Goal: Transaction & Acquisition: Purchase product/service

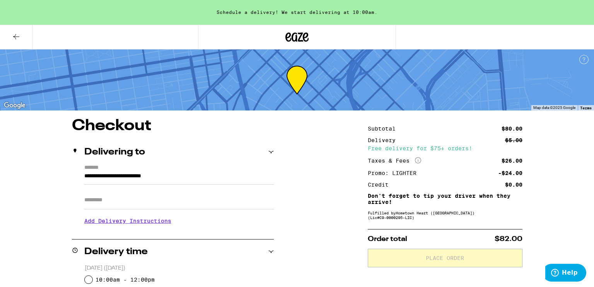
click at [13, 36] on icon at bounding box center [16, 36] width 9 height 9
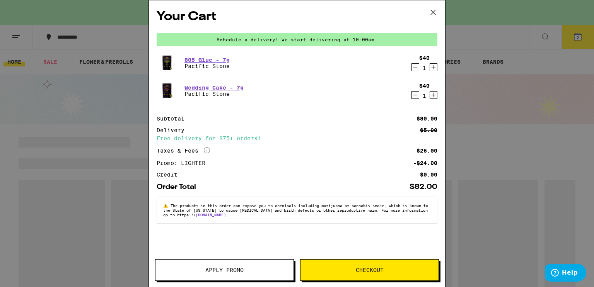
click at [434, 10] on icon at bounding box center [433, 13] width 12 height 12
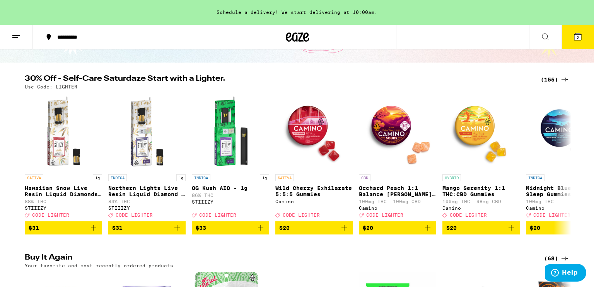
scroll to position [60, 0]
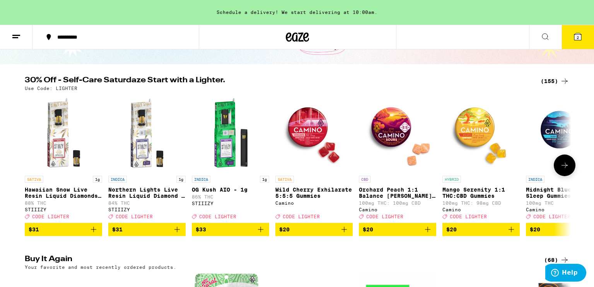
click at [563, 164] on icon at bounding box center [564, 165] width 9 height 9
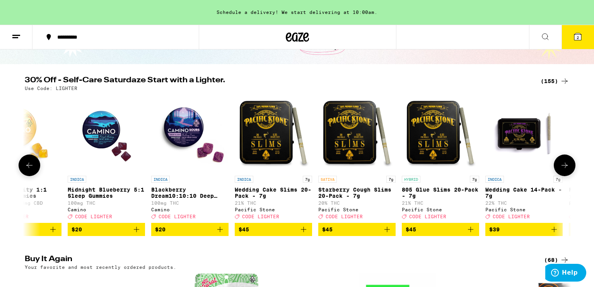
scroll to position [0, 460]
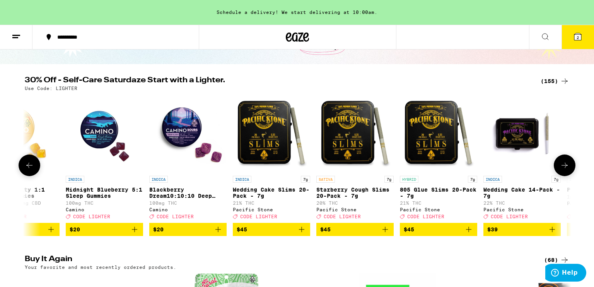
click at [563, 164] on icon at bounding box center [564, 165] width 9 height 9
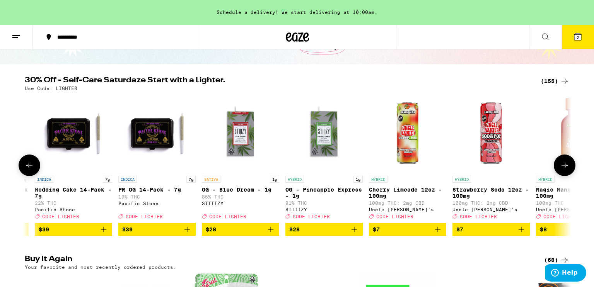
scroll to position [0, 921]
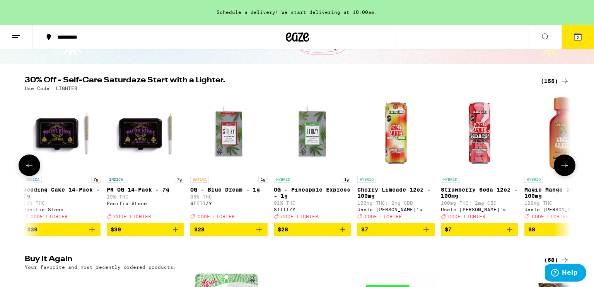
click at [563, 164] on icon at bounding box center [564, 165] width 9 height 9
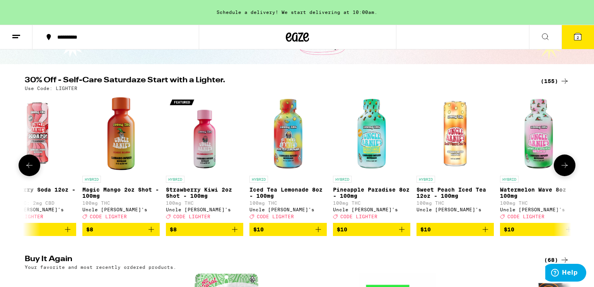
scroll to position [0, 1381]
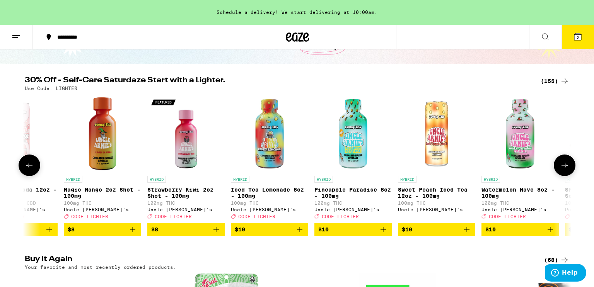
click at [563, 164] on icon at bounding box center [564, 165] width 9 height 9
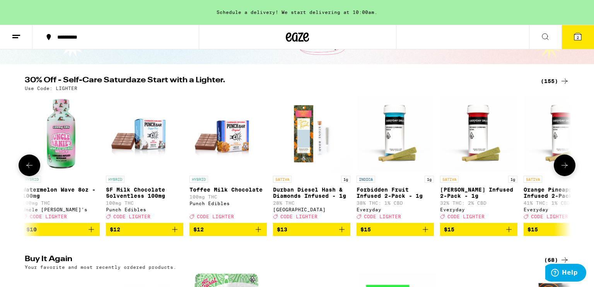
scroll to position [0, 1842]
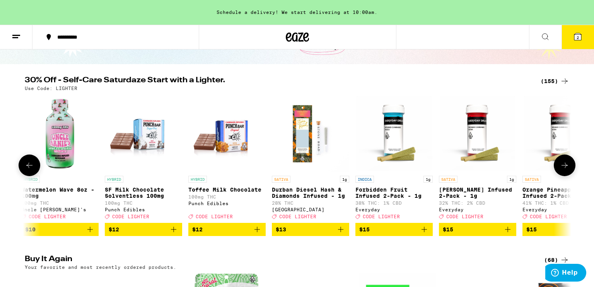
click at [563, 164] on icon at bounding box center [564, 165] width 9 height 9
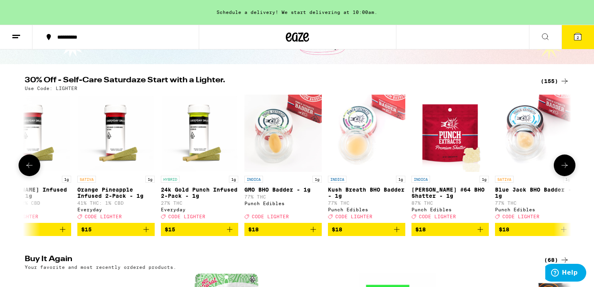
scroll to position [0, 2302]
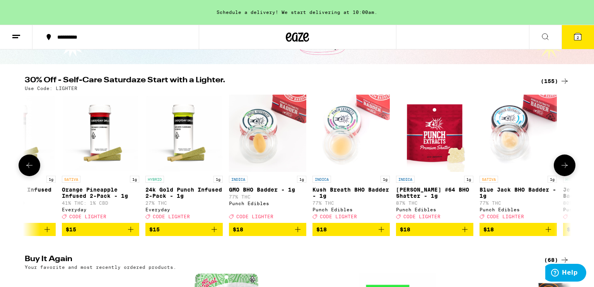
click at [563, 164] on icon at bounding box center [564, 165] width 9 height 9
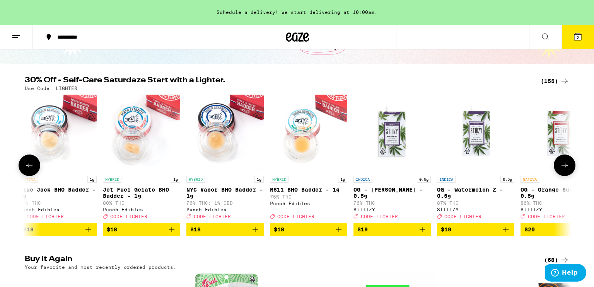
click at [563, 164] on icon at bounding box center [564, 165] width 9 height 9
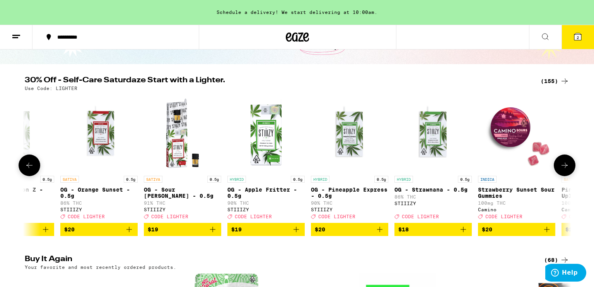
click at [563, 164] on icon at bounding box center [564, 165] width 9 height 9
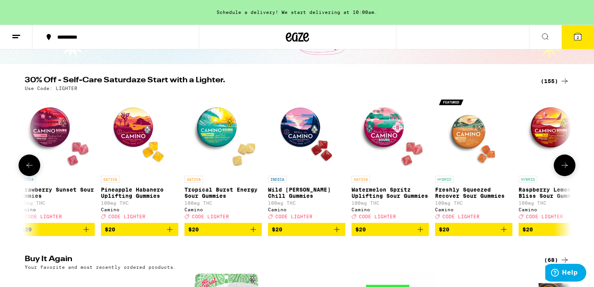
click at [563, 164] on icon at bounding box center [564, 165] width 9 height 9
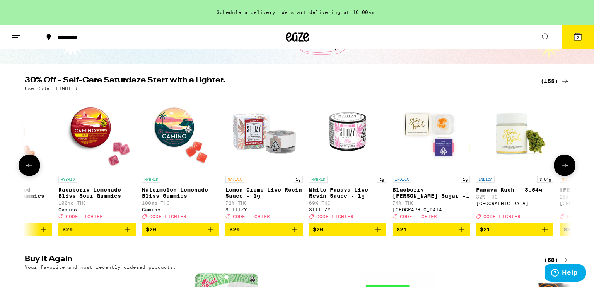
click at [563, 164] on icon at bounding box center [564, 165] width 9 height 9
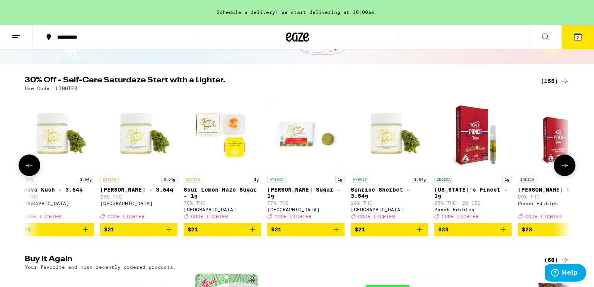
scroll to position [0, 4605]
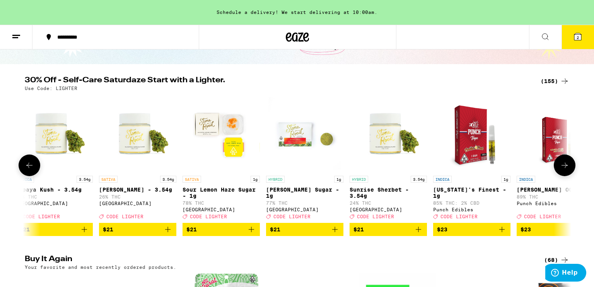
click at [29, 167] on icon at bounding box center [29, 165] width 9 height 9
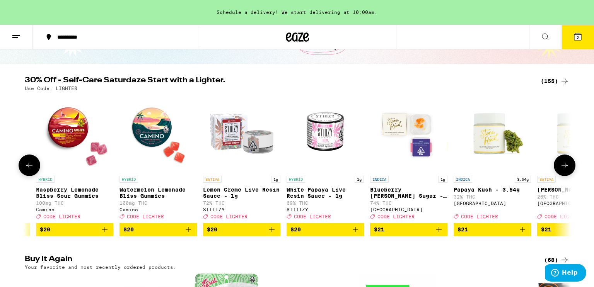
scroll to position [0, 4145]
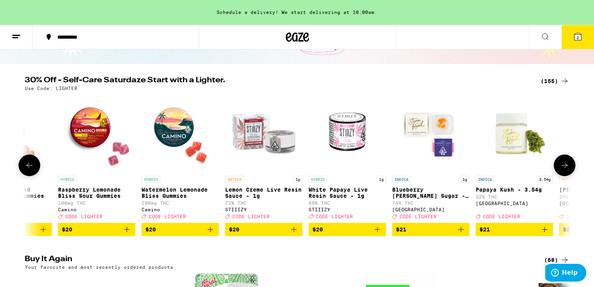
click at [567, 169] on icon at bounding box center [564, 165] width 9 height 9
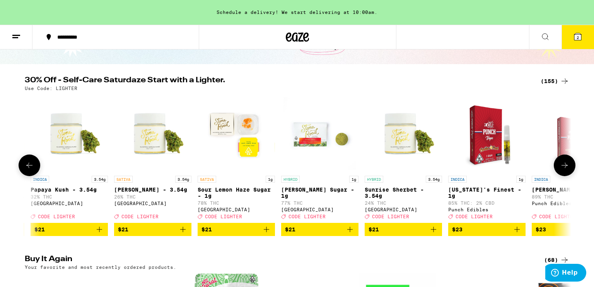
scroll to position [0, 4605]
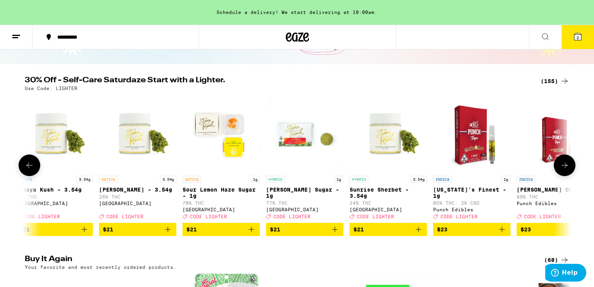
click at [567, 169] on icon at bounding box center [564, 165] width 9 height 9
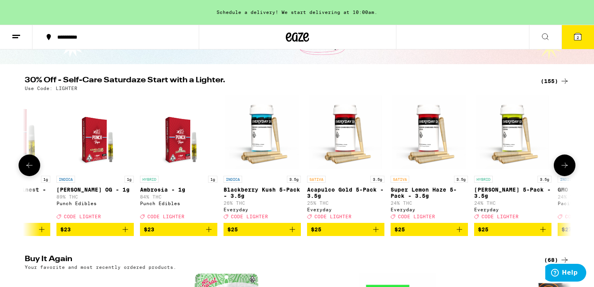
scroll to position [0, 5066]
click at [567, 169] on icon at bounding box center [564, 165] width 9 height 9
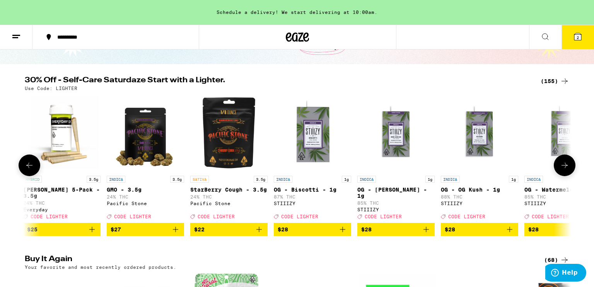
scroll to position [0, 5526]
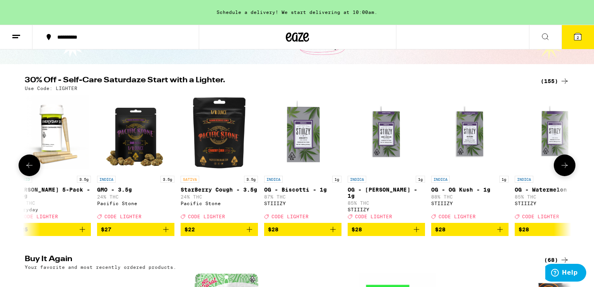
click at [23, 169] on button at bounding box center [30, 166] width 22 height 22
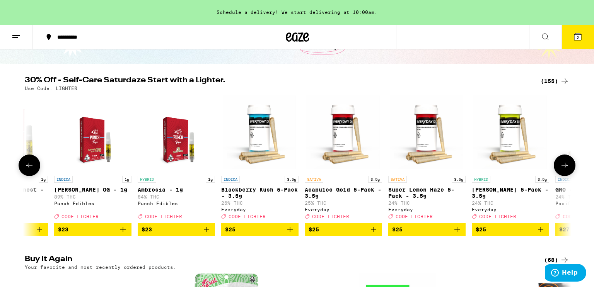
scroll to position [0, 5066]
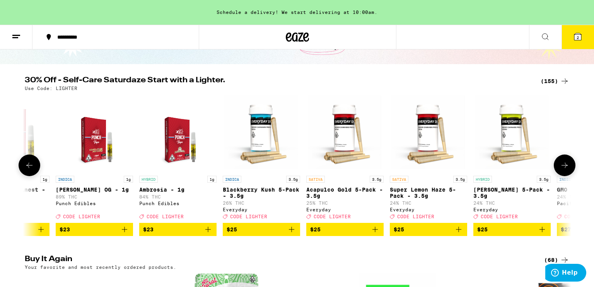
click at [23, 169] on button at bounding box center [30, 166] width 22 height 22
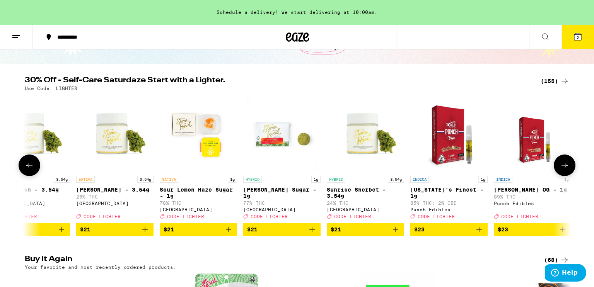
scroll to position [0, 4606]
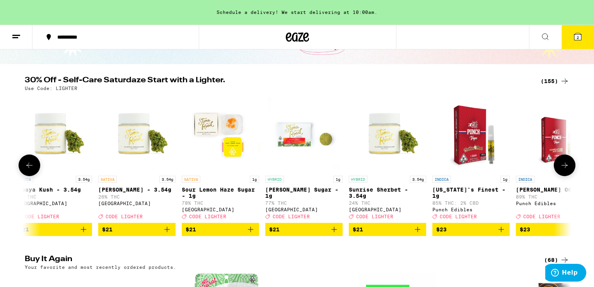
click at [23, 169] on button at bounding box center [30, 166] width 22 height 22
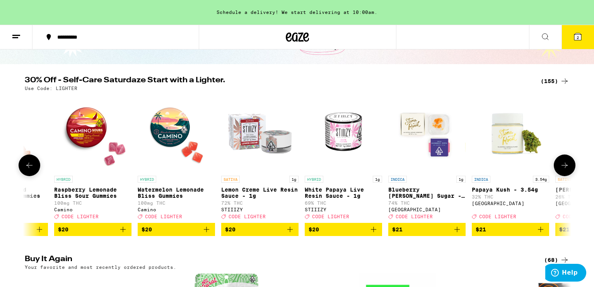
scroll to position [0, 4145]
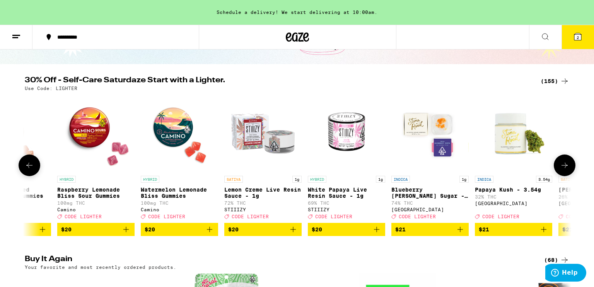
click at [546, 234] on icon "Add to bag" at bounding box center [543, 229] width 9 height 9
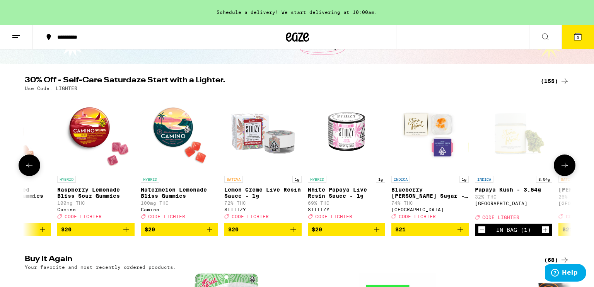
click at [32, 168] on icon at bounding box center [29, 165] width 6 height 5
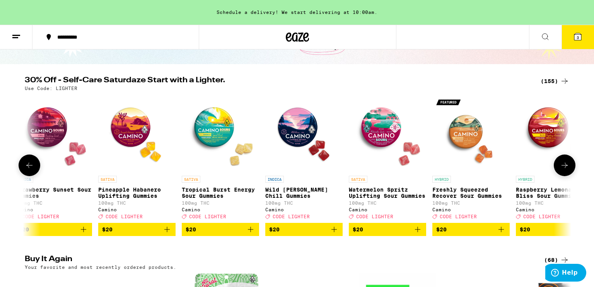
click at [32, 168] on icon at bounding box center [29, 165] width 6 height 5
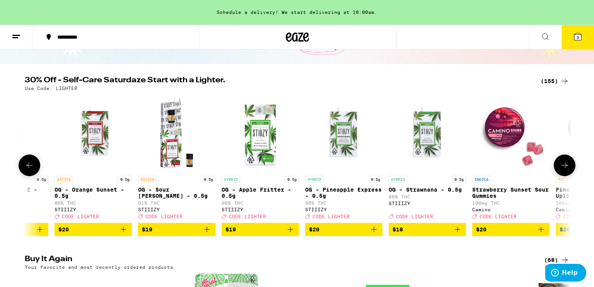
click at [32, 168] on icon at bounding box center [29, 165] width 6 height 5
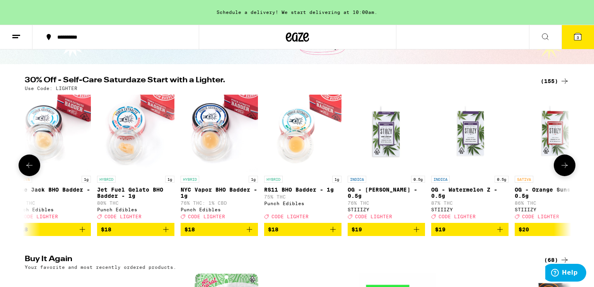
click at [32, 168] on icon at bounding box center [29, 165] width 6 height 5
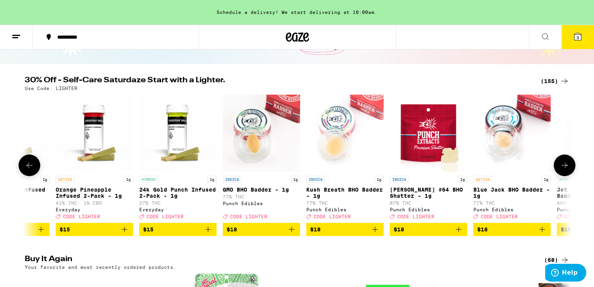
click at [32, 168] on icon at bounding box center [29, 165] width 6 height 5
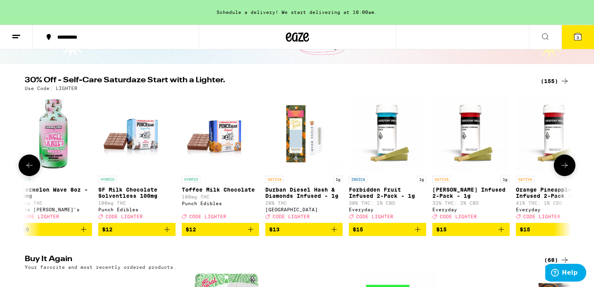
click at [32, 168] on icon at bounding box center [29, 165] width 6 height 5
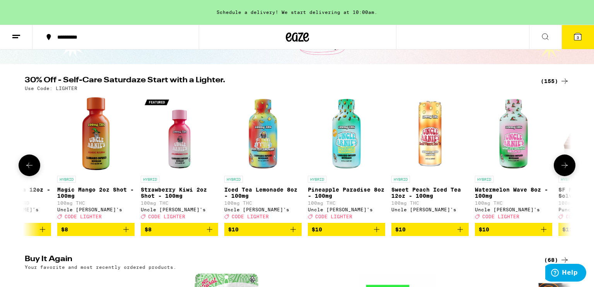
click at [32, 168] on icon at bounding box center [29, 165] width 6 height 5
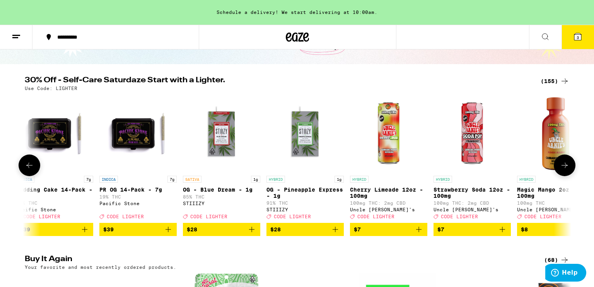
click at [32, 168] on icon at bounding box center [29, 165] width 6 height 5
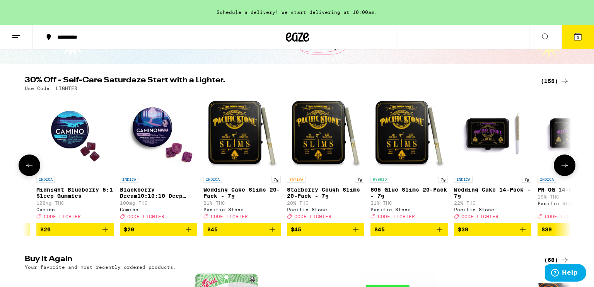
scroll to position [0, 468]
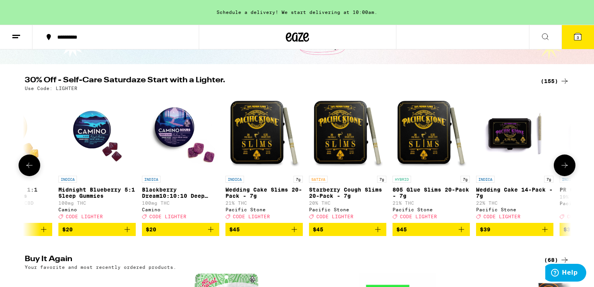
click at [413, 137] on img "Open page for 805 Glue Slims 20-Pack - 7g from Pacific Stone" at bounding box center [431, 133] width 77 height 77
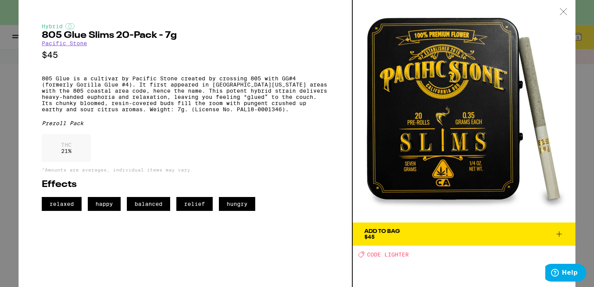
click at [558, 234] on icon at bounding box center [559, 234] width 5 height 5
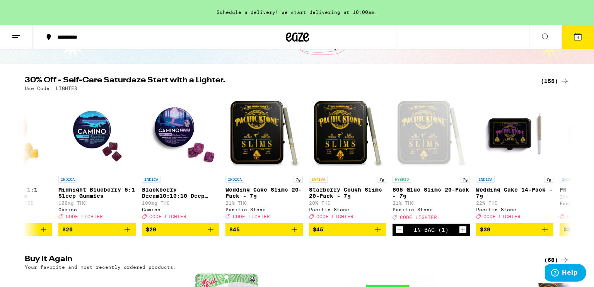
click at [582, 37] on icon at bounding box center [577, 36] width 9 height 9
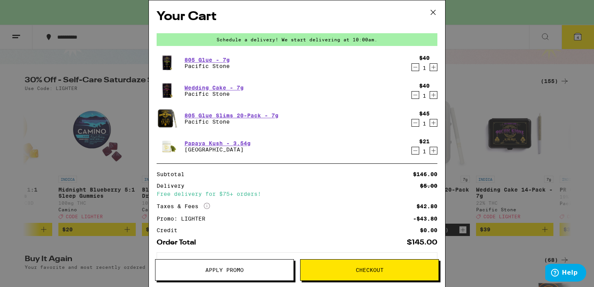
click at [415, 65] on icon "Decrement" at bounding box center [415, 67] width 7 height 9
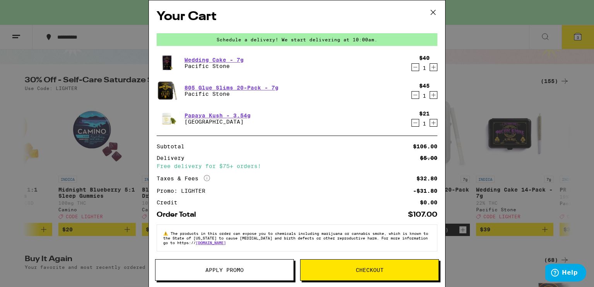
click at [415, 65] on icon "Decrement" at bounding box center [415, 67] width 7 height 9
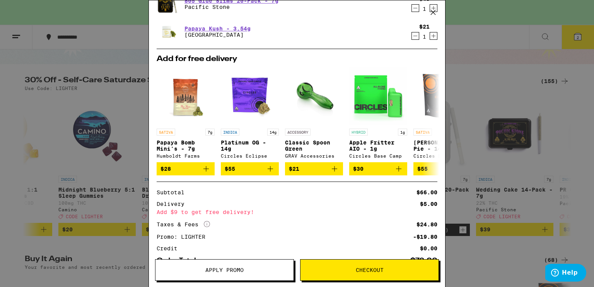
scroll to position [110, 0]
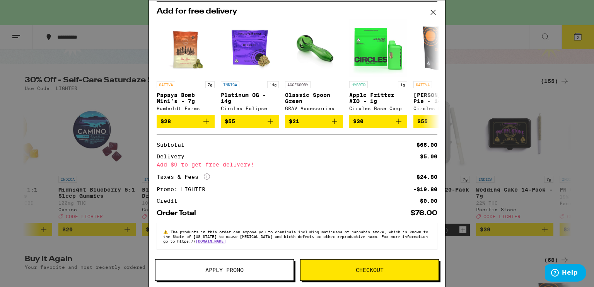
click at [433, 11] on icon at bounding box center [433, 13] width 12 height 12
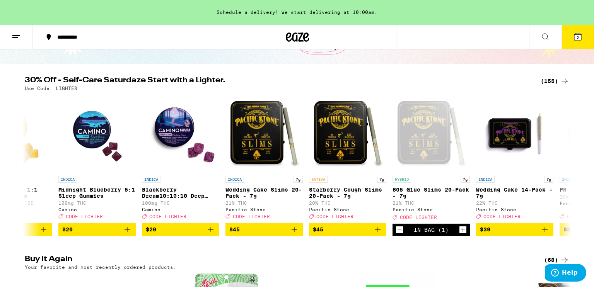
click at [581, 32] on icon at bounding box center [577, 36] width 9 height 9
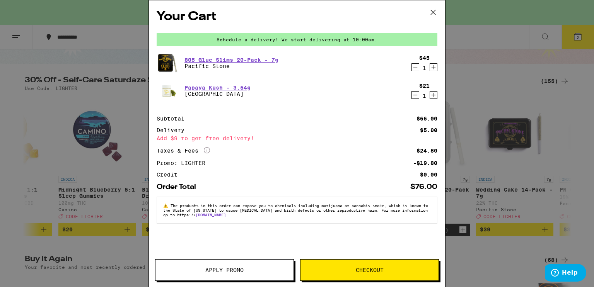
click at [372, 268] on span "Checkout" at bounding box center [370, 270] width 28 height 5
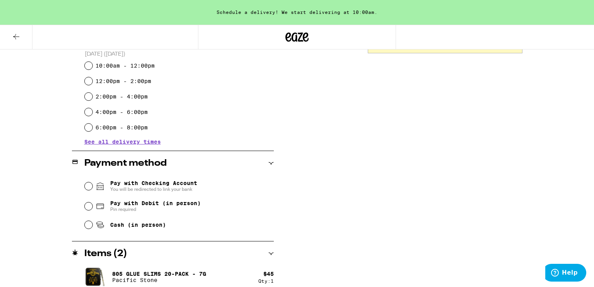
scroll to position [222, 0]
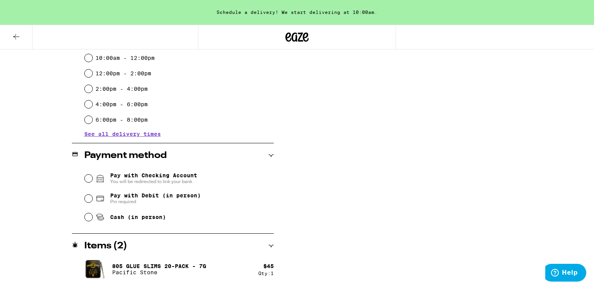
click at [190, 198] on span "Pay with Debit (in person)" at bounding box center [155, 196] width 91 height 6
click at [92, 198] on input "Pay with Debit (in person) Pin required" at bounding box center [89, 199] width 8 height 8
radio input "true"
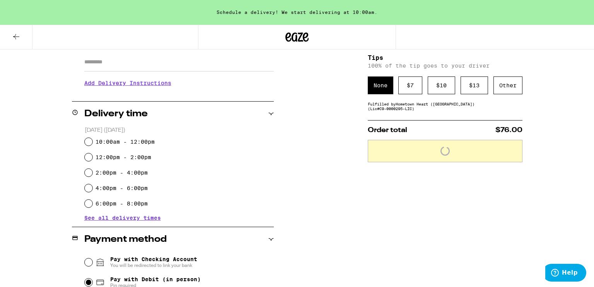
scroll to position [138, 0]
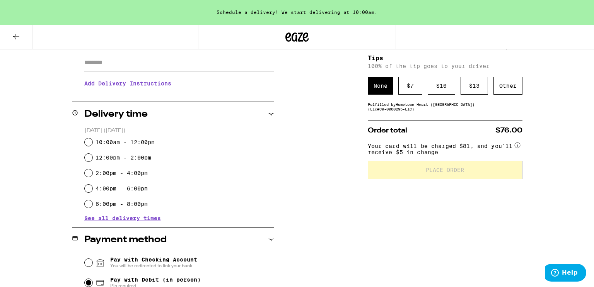
click at [311, 257] on div "**********" at bounding box center [297, 190] width 557 height 419
click at [88, 263] on input "Pay with Checking Account You will be redirected to link your bank" at bounding box center [89, 263] width 8 height 8
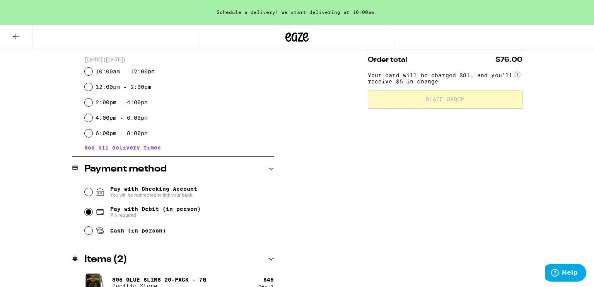
scroll to position [209, 0]
click at [147, 230] on span "Cash (in person)" at bounding box center [138, 230] width 56 height 6
click at [92, 230] on input "Cash (in person)" at bounding box center [89, 231] width 8 height 8
radio input "true"
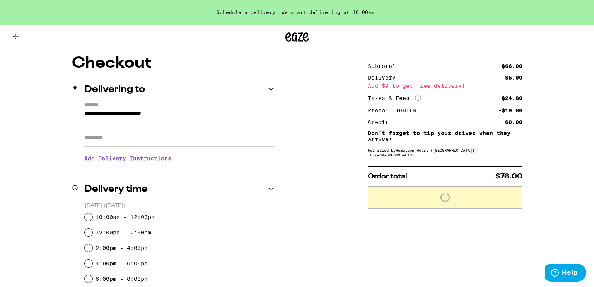
scroll to position [55, 0]
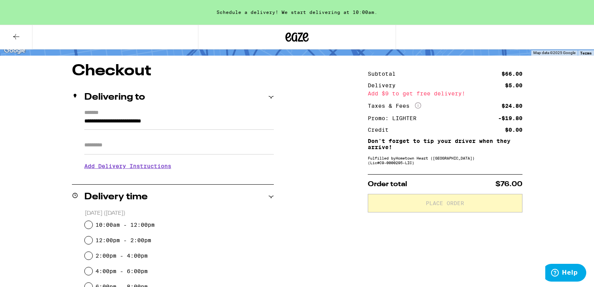
click at [13, 34] on icon at bounding box center [16, 36] width 9 height 9
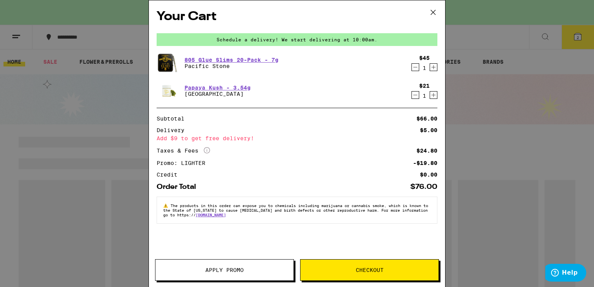
click at [432, 13] on icon at bounding box center [433, 12] width 5 height 5
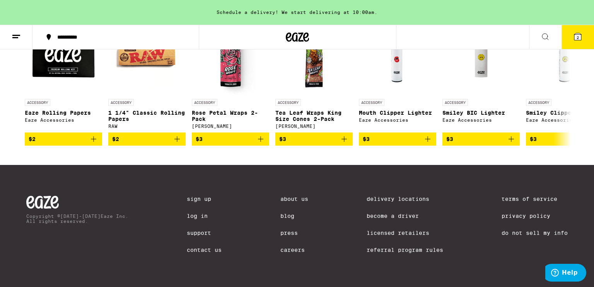
scroll to position [3051, 0]
click at [568, 87] on icon at bounding box center [564, 81] width 9 height 9
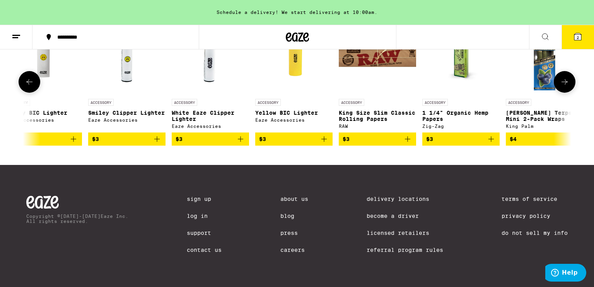
scroll to position [0, 460]
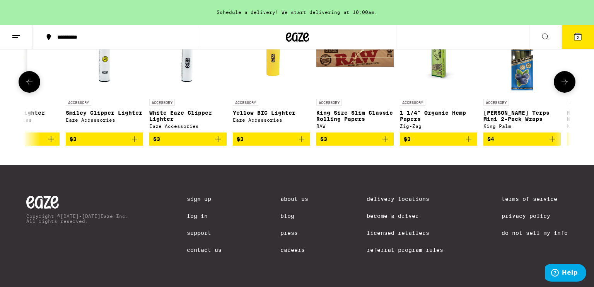
click at [29, 87] on icon at bounding box center [29, 81] width 9 height 9
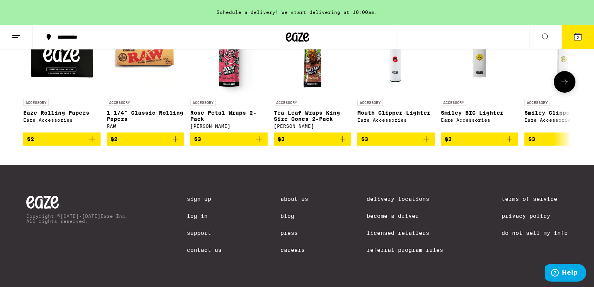
scroll to position [0, 0]
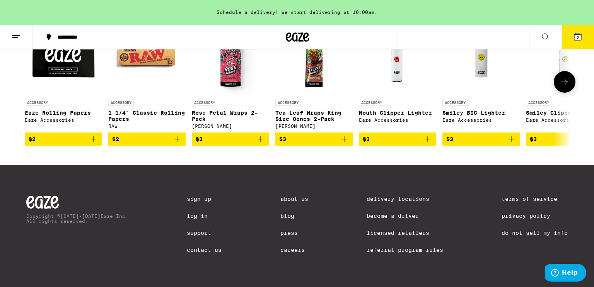
click at [512, 144] on icon "Add to bag" at bounding box center [511, 139] width 9 height 9
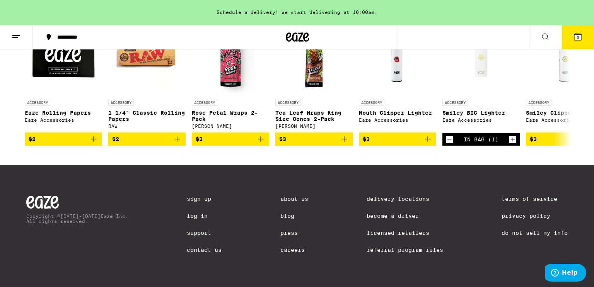
click at [571, 39] on button "3" at bounding box center [578, 37] width 32 height 24
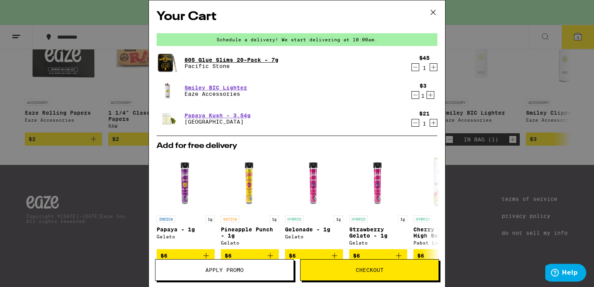
click at [215, 57] on link "805 Glue Slims 20-Pack - 7g" at bounding box center [232, 60] width 94 height 6
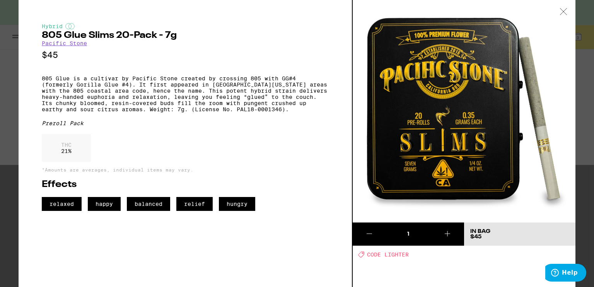
click at [559, 10] on div at bounding box center [564, 12] width 24 height 24
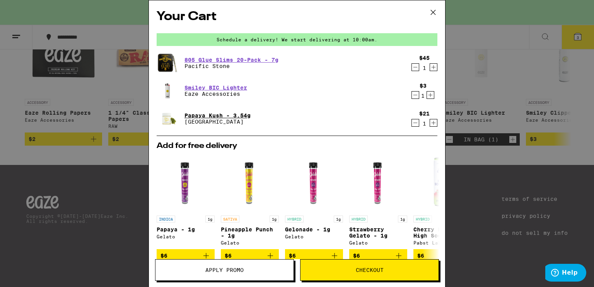
click at [224, 114] on link "Papaya Kush - 3.54g" at bounding box center [218, 116] width 66 height 6
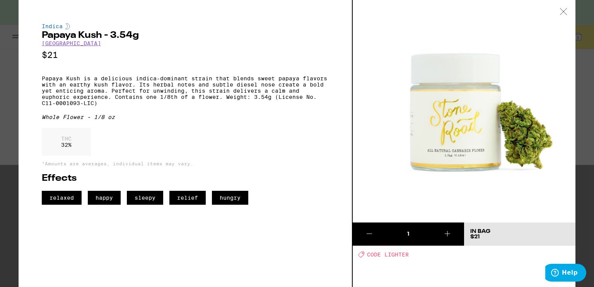
click at [564, 12] on icon at bounding box center [564, 11] width 8 height 7
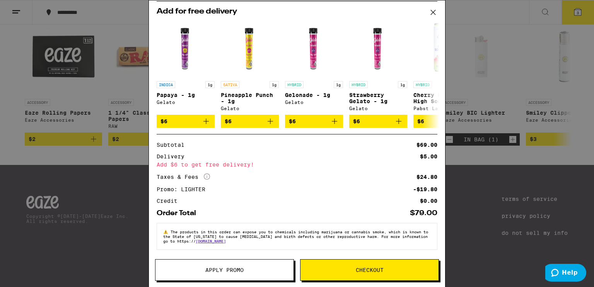
scroll to position [111, 0]
